Goal: Task Accomplishment & Management: Manage account settings

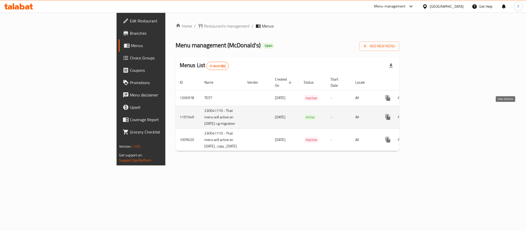
click at [428, 114] on icon "enhanced table" at bounding box center [425, 117] width 6 height 6
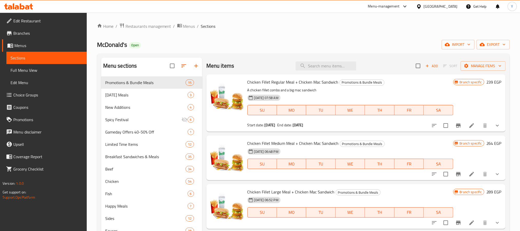
click at [288, 62] on div "Menu items Add Sort Manage items" at bounding box center [356, 66] width 299 height 17
click at [275, 81] on span "Chicken Fillet Regular Meal + Chicken Mac Sandwich" at bounding box center [293, 82] width 91 height 8
click at [345, 76] on div "Chicken Fillet Regular Meal + Chicken Mac Sandwich Promotions & Bundle Meals A …" at bounding box center [356, 102] width 299 height 57
drag, startPoint x: 343, startPoint y: 75, endPoint x: 339, endPoint y: 72, distance: 4.9
click at [343, 75] on div "Chicken Fillet Regular Meal + Chicken Mac Sandwich Promotions & Bundle Meals A …" at bounding box center [356, 102] width 299 height 57
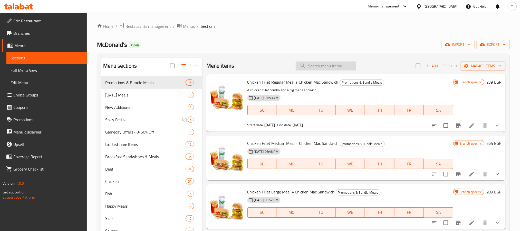
click at [337, 70] on input "search" at bounding box center [326, 65] width 61 height 9
paste input "Fire Chicken Dijon & Dynamite"
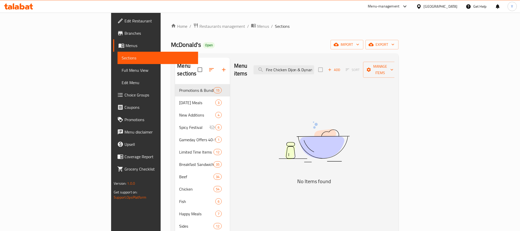
click at [323, 72] on div "Menu items Fire Chicken Dijon & Dynamite Add Sort Manage items" at bounding box center [314, 70] width 161 height 24
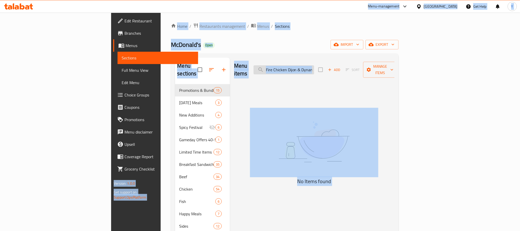
click at [314, 70] on input "Fire Chicken Dijon & Dynamite" at bounding box center [284, 69] width 61 height 9
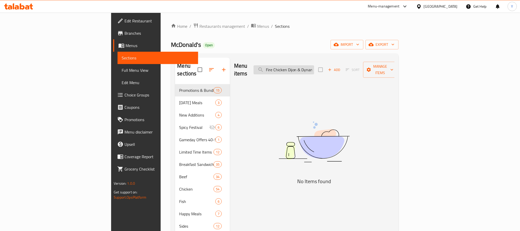
click at [314, 69] on input "Fire Chicken Dijon & Dynamite" at bounding box center [284, 69] width 61 height 9
paste input "search"
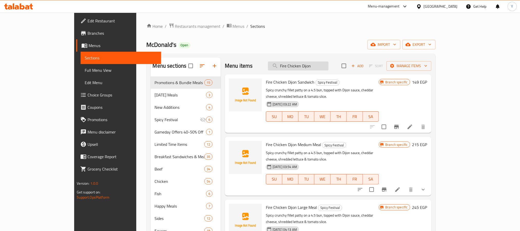
click at [329, 70] on input "Fire Chicken Dijon" at bounding box center [298, 65] width 61 height 9
paste input "LA Carte"
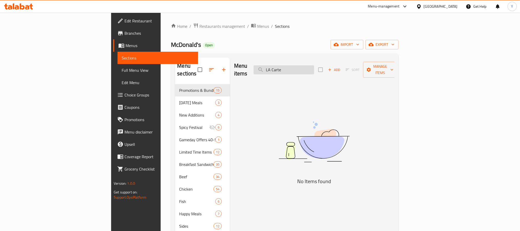
click at [314, 65] on input "LA Carte" at bounding box center [284, 69] width 61 height 9
paste input "6 [MEDICAL_DATA] Medium Combo"
click at [314, 70] on input "6 [MEDICAL_DATA] Medium Combo" at bounding box center [284, 69] width 61 height 9
paste input "La Carte"
click at [324, 73] on div "Menu items La Carte Add Sort Manage items" at bounding box center [314, 70] width 161 height 24
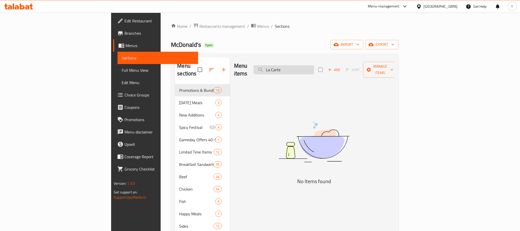
click at [314, 66] on input "La Carte" at bounding box center [284, 69] width 61 height 9
paste input "Medium Combo"
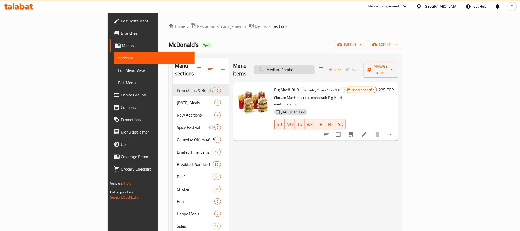
click at [315, 67] on input "Medium Combo" at bounding box center [284, 69] width 61 height 9
paste input "LA Carte"
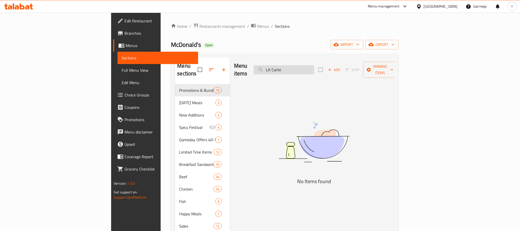
click at [307, 65] on input "LA Carte" at bounding box center [284, 69] width 61 height 9
paste input "Spicy McNuggets"
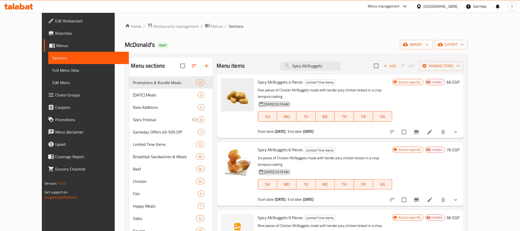
click at [459, 129] on icon "show more" at bounding box center [456, 132] width 6 height 6
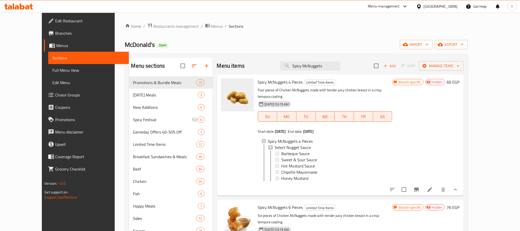
click at [267, 82] on span "Spicy McNuggets 4 Pieces" at bounding box center [280, 82] width 45 height 8
click at [270, 83] on span "Spicy McNuggets 4 Pieces" at bounding box center [280, 82] width 45 height 8
click at [264, 83] on span "Spicy McNuggets 4 Pieces" at bounding box center [280, 82] width 45 height 8
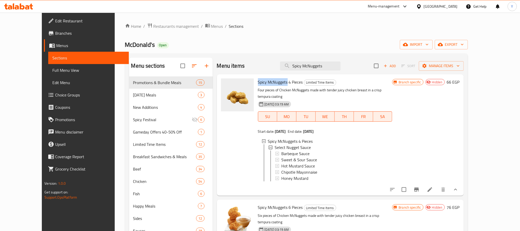
drag, startPoint x: 264, startPoint y: 83, endPoint x: 254, endPoint y: 83, distance: 10.0
click at [258, 83] on span "Spicy McNuggets 4 Pieces" at bounding box center [280, 82] width 45 height 8
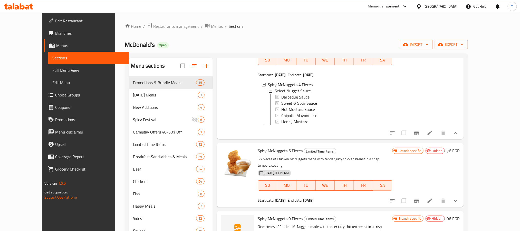
scroll to position [77, 0]
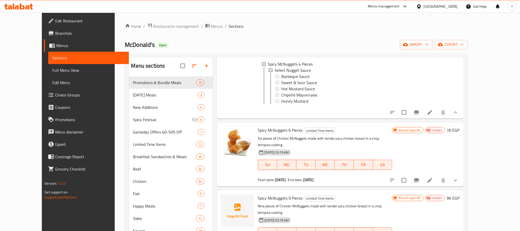
click at [304, 125] on div "Spicy McNuggets 6 Pieces Limited Time Items Six pieces of Chicken McNuggets mad…" at bounding box center [325, 154] width 139 height 60
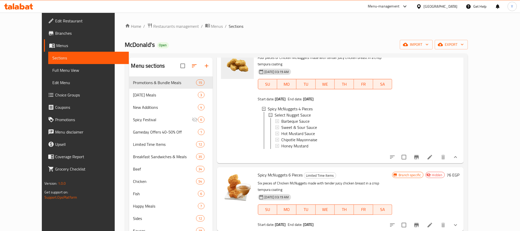
scroll to position [0, 0]
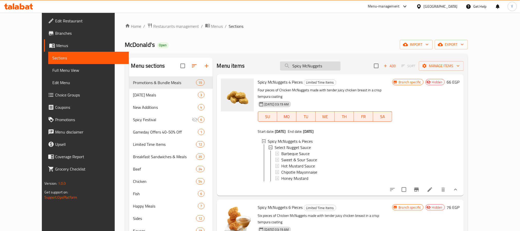
click at [337, 69] on input "Spicy McNuggets" at bounding box center [310, 65] width 61 height 9
paste input "Fire Chicken Dynamite"
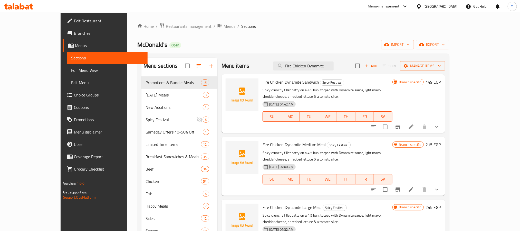
click at [344, 75] on div "Fire Chicken Dynamite Sandwich Spicy Festival Spicy crunchy fillet [PERSON_NAME…" at bounding box center [334, 103] width 224 height 59
click at [288, 119] on div "[DATE] 04:42 AM SU MO TU WE TH FR SA" at bounding box center [328, 113] width 134 height 28
click at [324, 62] on input "Fire Chicken Dynamite" at bounding box center [303, 65] width 61 height 9
paste input "Spicy Chicken Fillet"
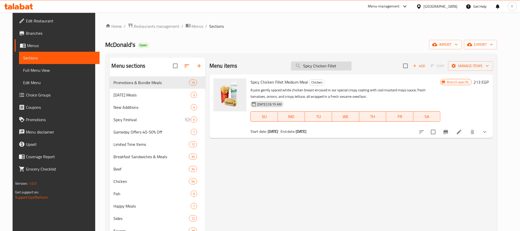
click at [320, 67] on input "Spicy Chicken Fillet" at bounding box center [321, 65] width 61 height 9
paste input "Grand Chicken Spicy"
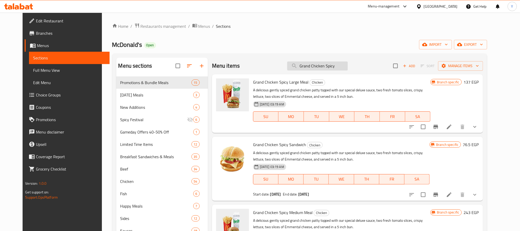
click at [331, 67] on input "Grand Chicken Spicy" at bounding box center [317, 65] width 61 height 9
paste input "Spicy Chicken Wings"
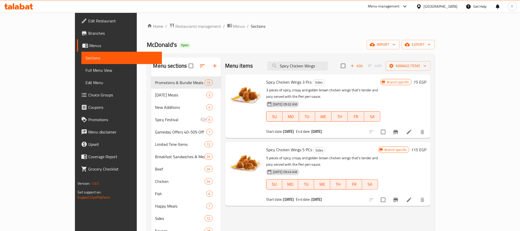
type input "Spicy Chicken Wings"
click at [148, 47] on div "[PERSON_NAME] Open import export" at bounding box center [291, 45] width 288 height 10
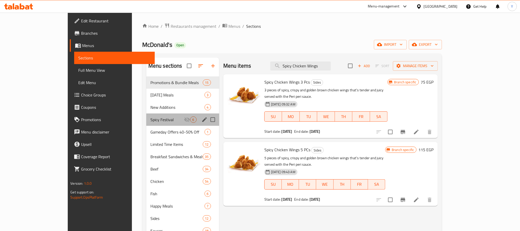
click at [146, 123] on div "Spicy Festival 6" at bounding box center [182, 119] width 73 height 12
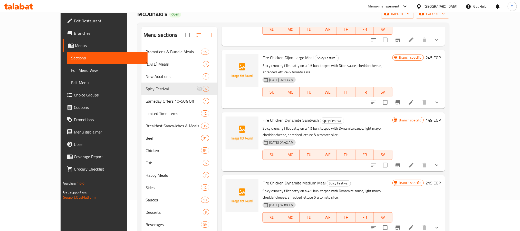
scroll to position [72, 0]
